Goal: Task Accomplishment & Management: Manage account settings

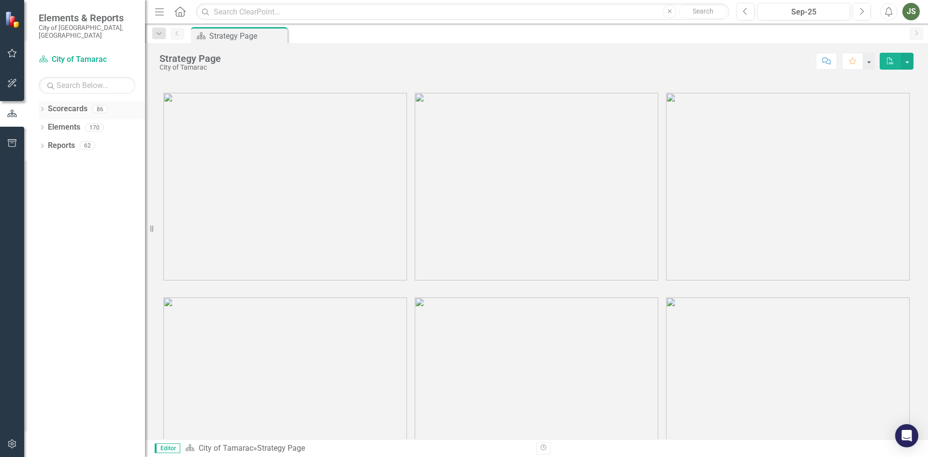
click at [42, 101] on div "Dropdown Scorecards 86" at bounding box center [92, 110] width 106 height 18
click at [42, 107] on icon "Dropdown" at bounding box center [42, 109] width 7 height 5
click at [49, 123] on div "Dropdown" at bounding box center [46, 127] width 7 height 8
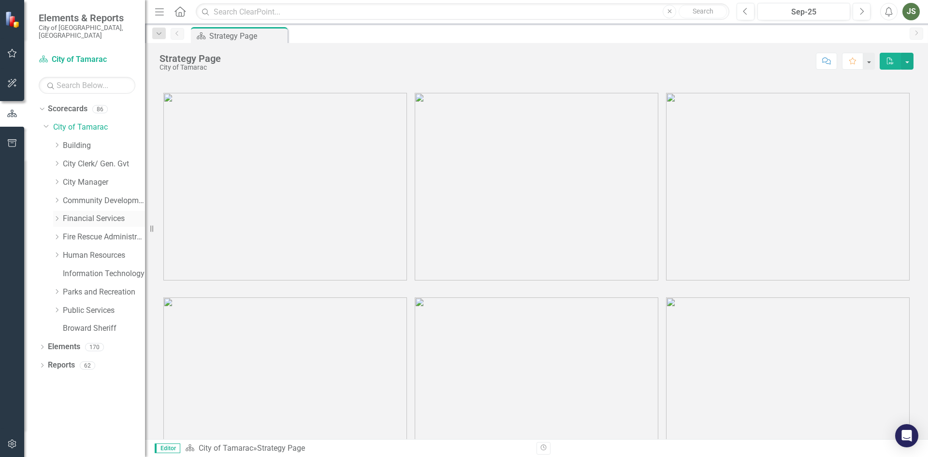
click at [56, 216] on icon "Dropdown" at bounding box center [56, 219] width 7 height 6
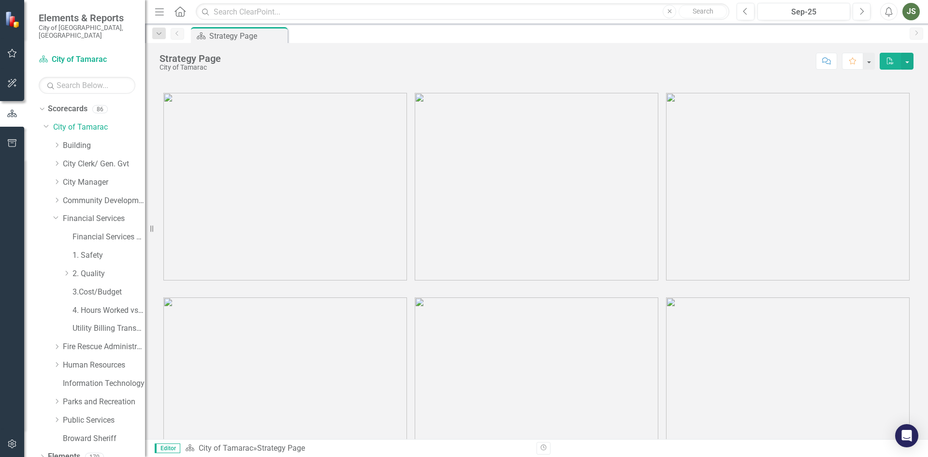
click at [62, 266] on div "Dropdown 2. Quality" at bounding box center [93, 275] width 101 height 18
click at [68, 271] on icon at bounding box center [67, 273] width 2 height 5
click at [106, 305] on link "Management and Budget" at bounding box center [113, 310] width 63 height 11
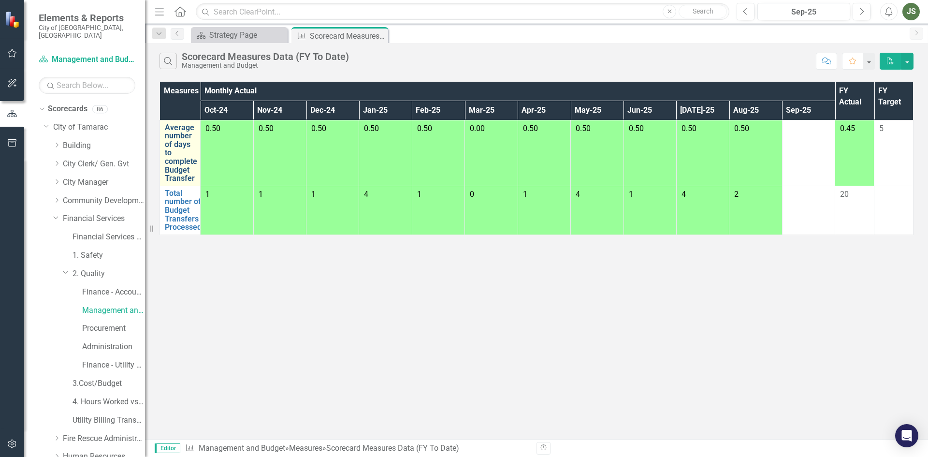
click at [171, 149] on link "Average number of days to complete Budget Transfer" at bounding box center [181, 152] width 32 height 59
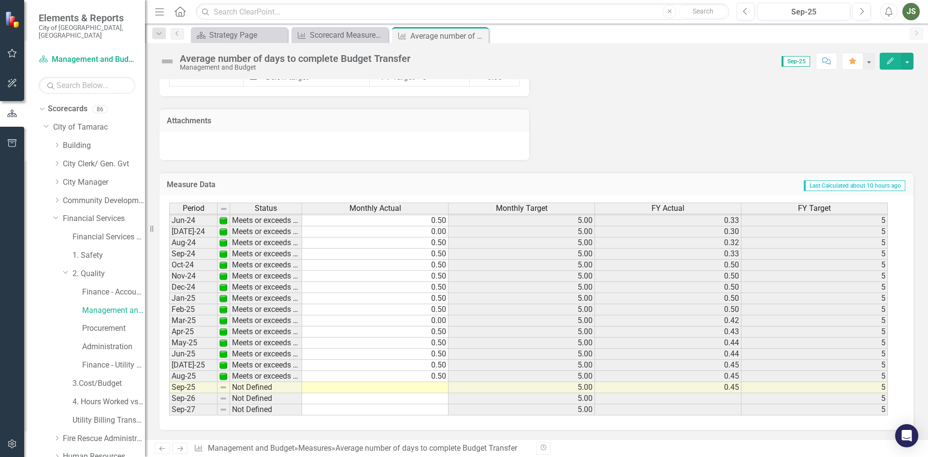
scroll to position [721, 0]
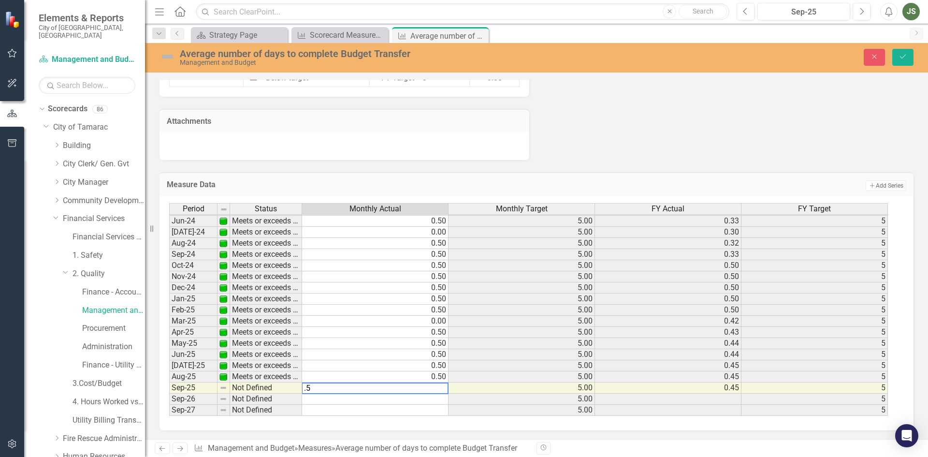
type textarea ".50"
click at [899, 51] on button "Save" at bounding box center [902, 57] width 21 height 17
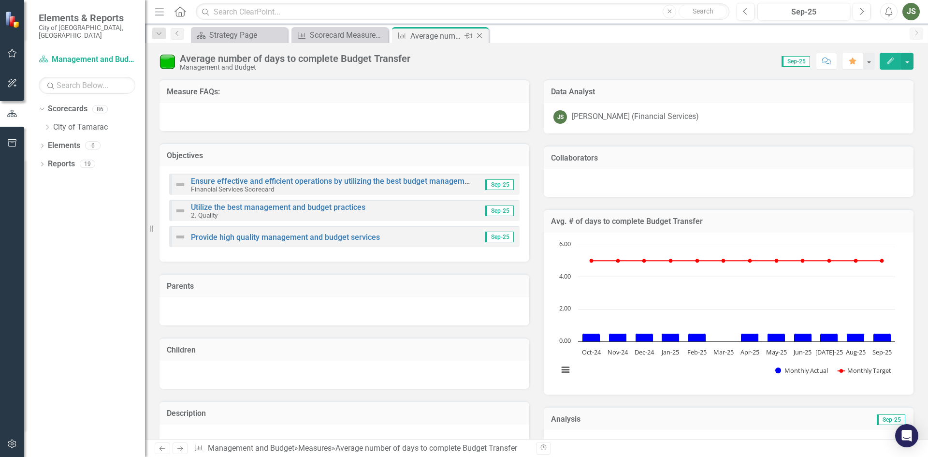
click at [479, 37] on icon "Close" at bounding box center [480, 36] width 10 height 8
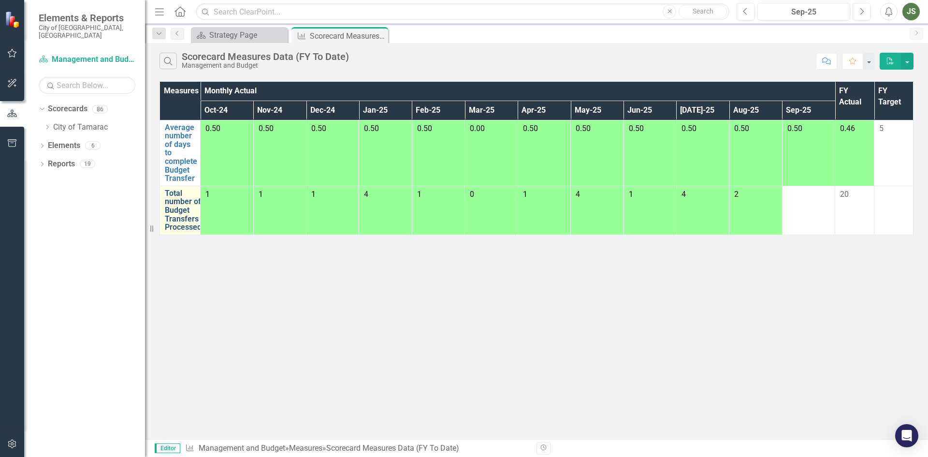
click at [176, 207] on link "Total number of Budget Transfers Processed" at bounding box center [183, 210] width 37 height 43
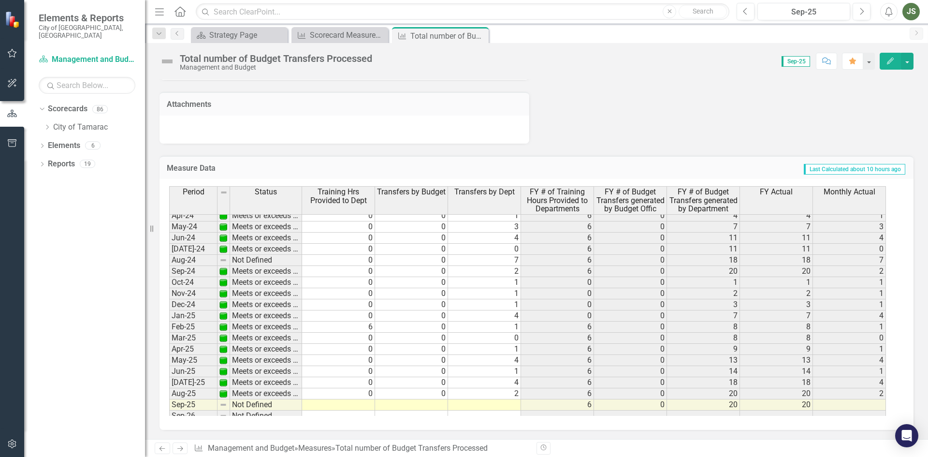
scroll to position [355, 0]
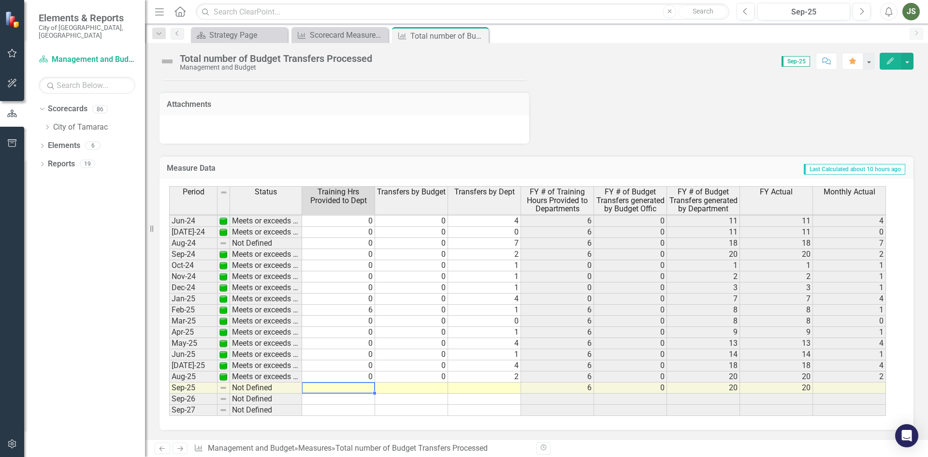
type textarea "0"
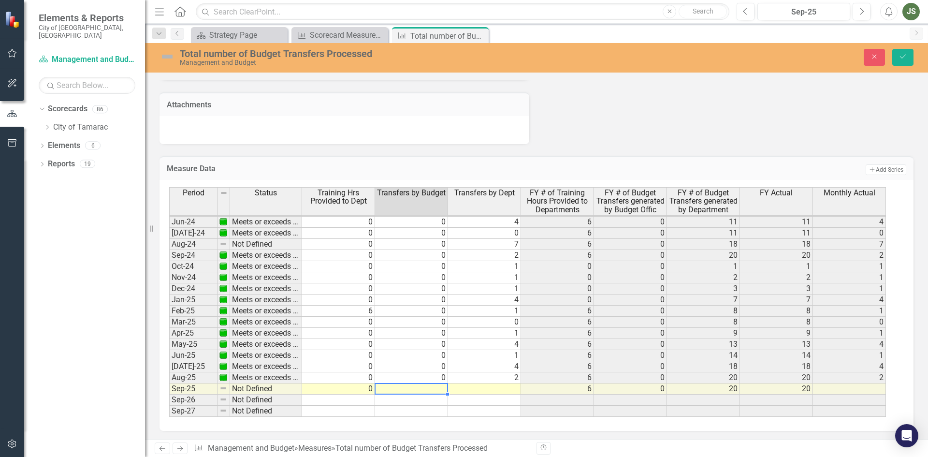
type textarea "0"
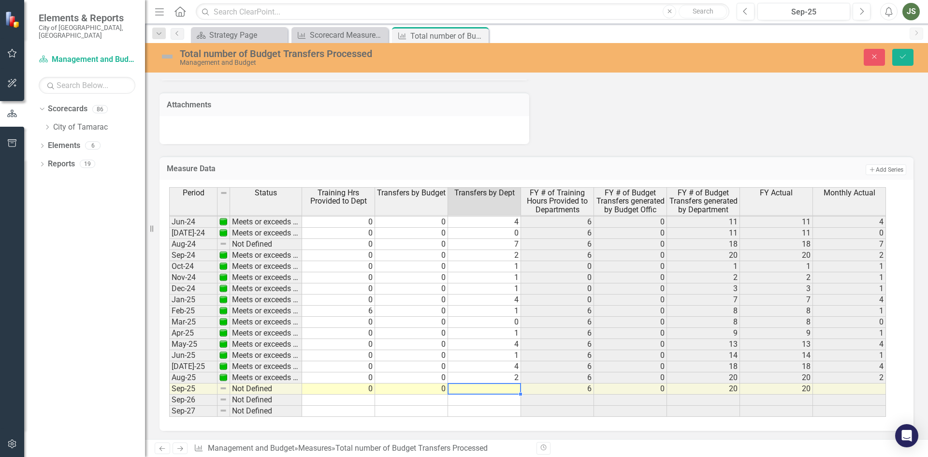
type textarea "5"
click at [902, 57] on icon "Save" at bounding box center [902, 56] width 9 height 7
